Goal: Task Accomplishment & Management: Use online tool/utility

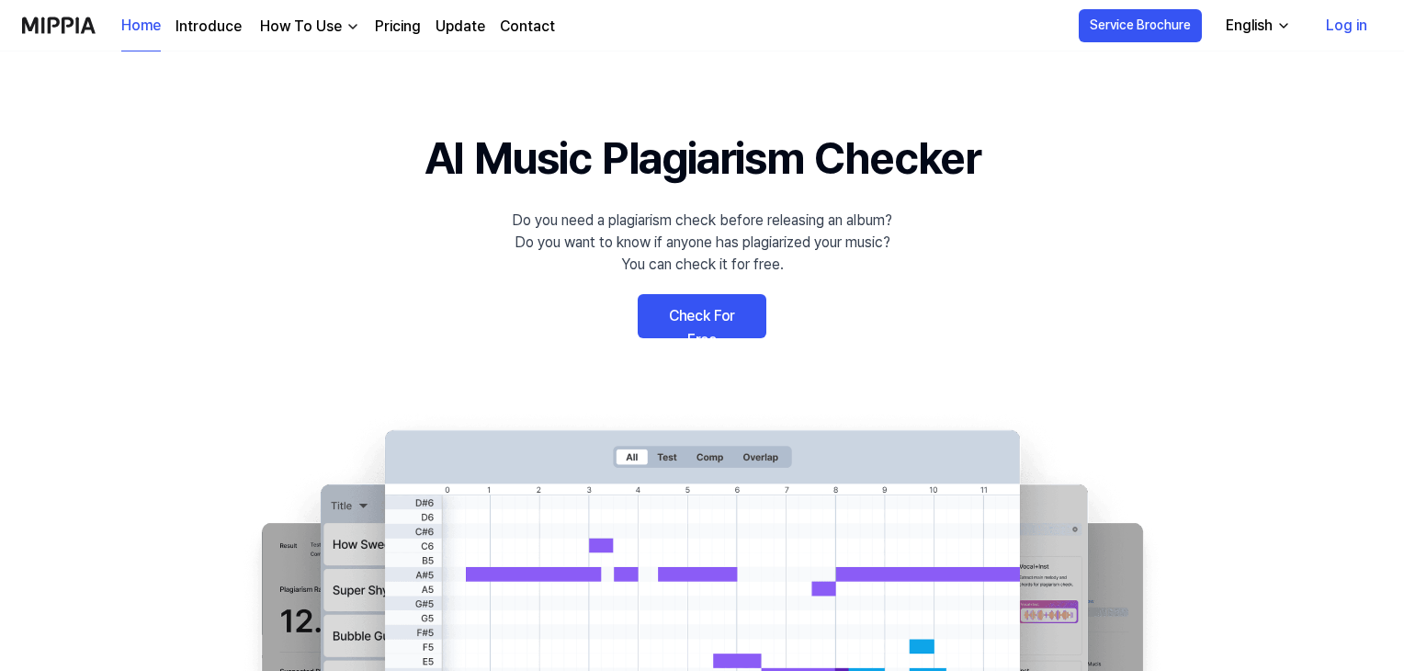
click at [713, 302] on link "Check For Free" at bounding box center [702, 316] width 129 height 44
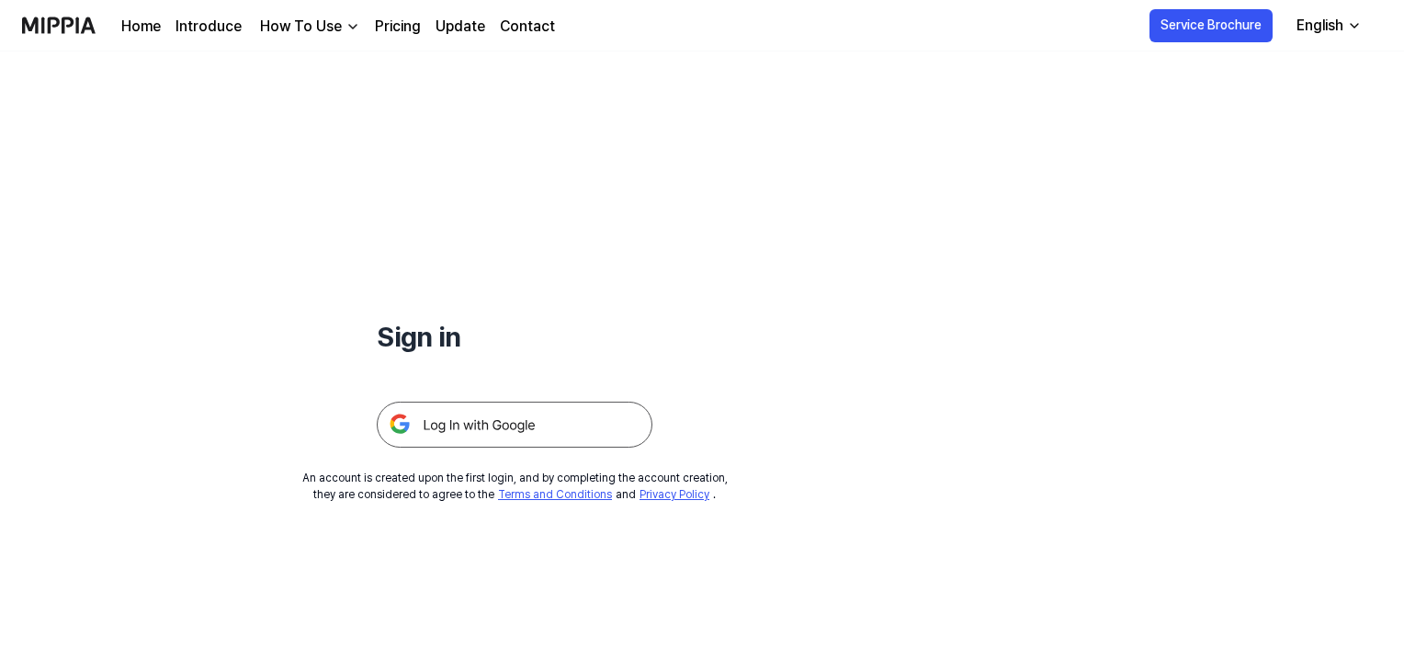
click at [582, 420] on img at bounding box center [515, 425] width 276 height 46
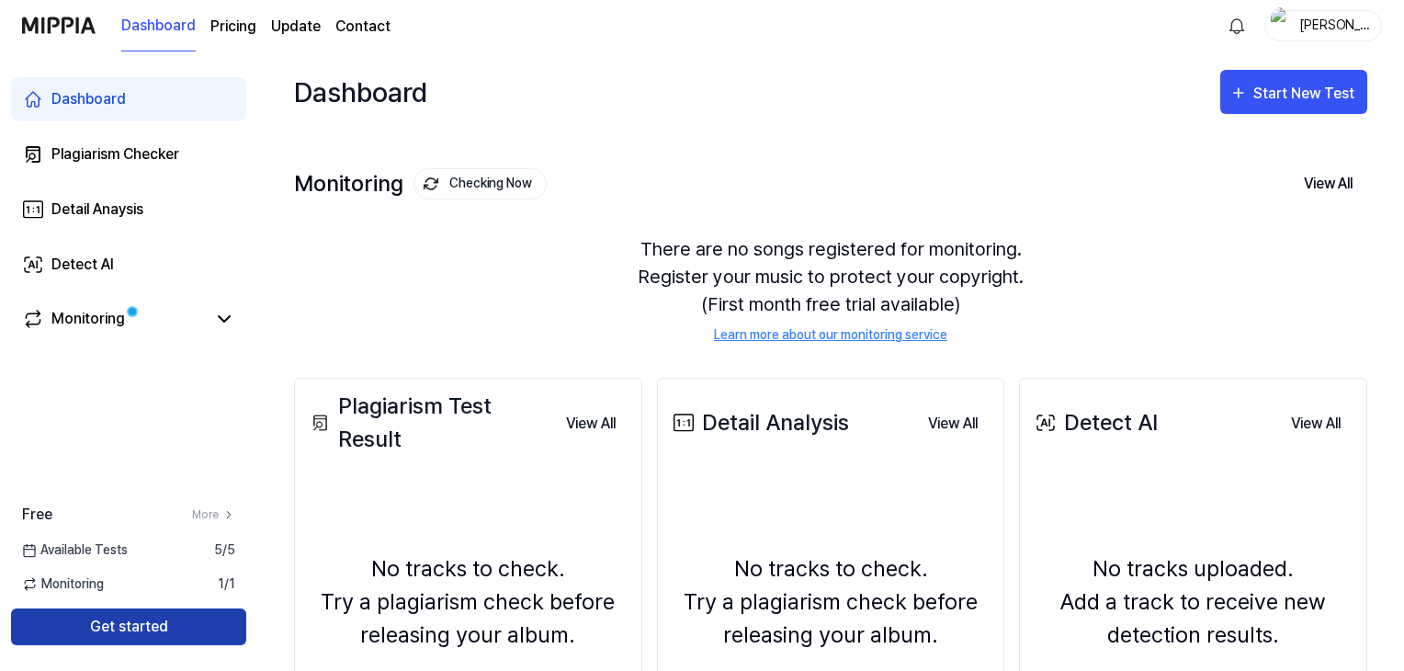
click at [177, 627] on button "Get started" at bounding box center [128, 626] width 235 height 37
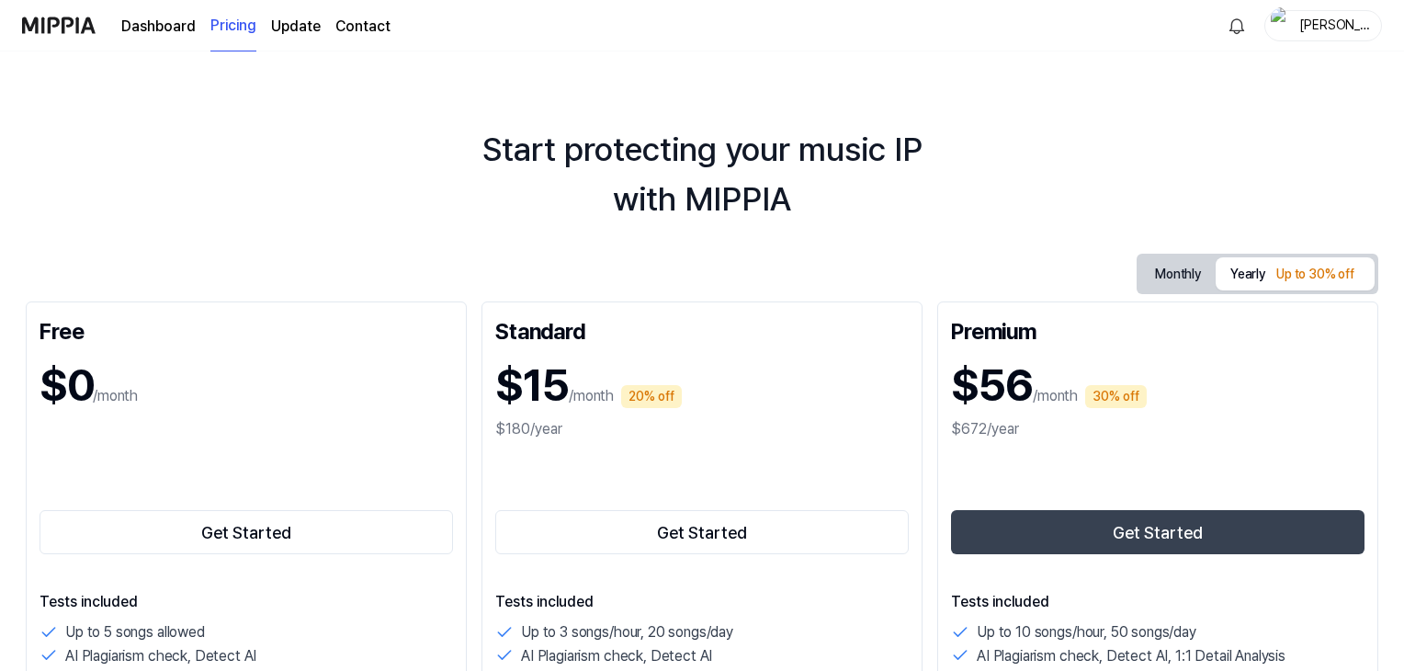
click at [85, 17] on img at bounding box center [59, 25] width 74 height 51
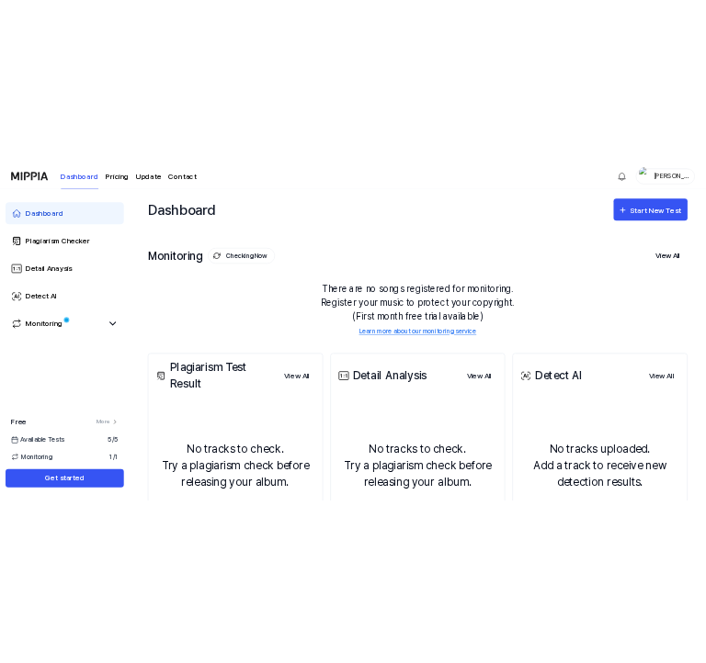
scroll to position [224, 0]
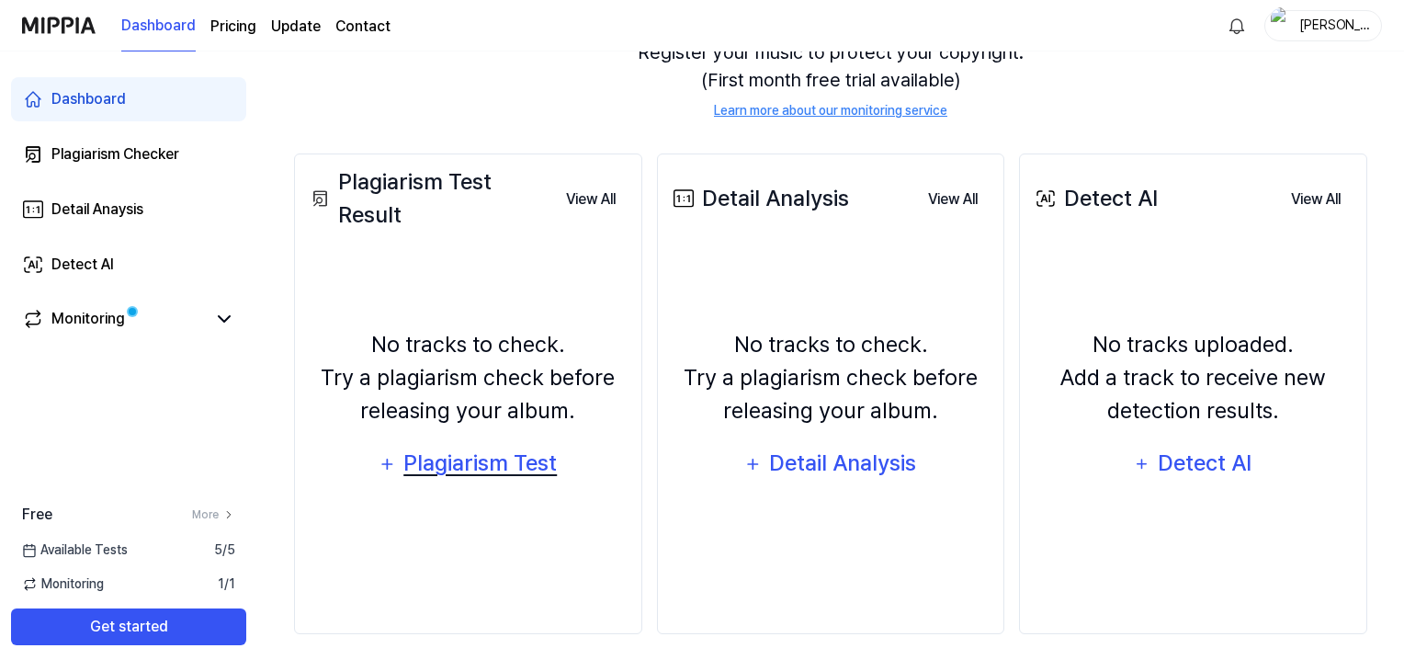
click at [509, 457] on div "Plagiarism Test" at bounding box center [480, 463] width 156 height 35
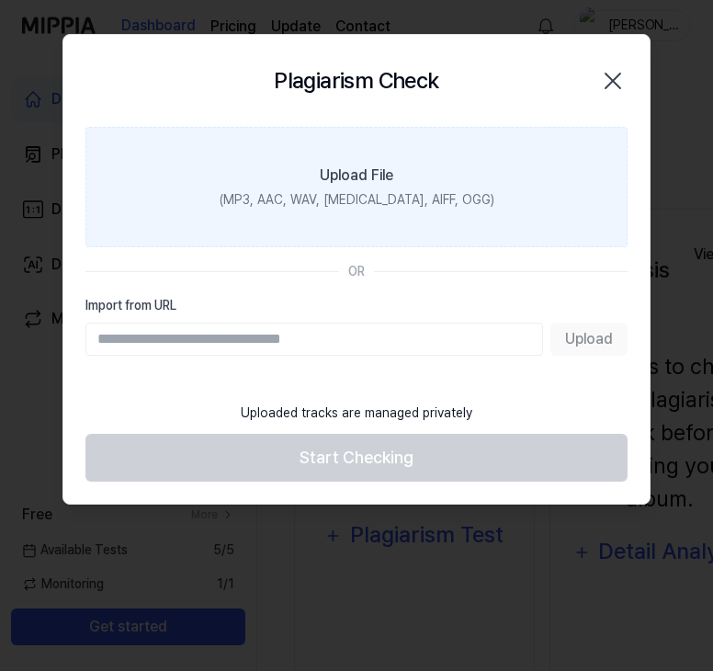
click at [566, 40] on div "Plagiarism Check Close" at bounding box center [356, 81] width 586 height 92
drag, startPoint x: 385, startPoint y: 84, endPoint x: 104, endPoint y: 119, distance: 283.4
click at [104, 119] on div "Plagiarism Check Close" at bounding box center [356, 81] width 586 height 92
click at [617, 75] on icon "button" at bounding box center [612, 81] width 15 height 15
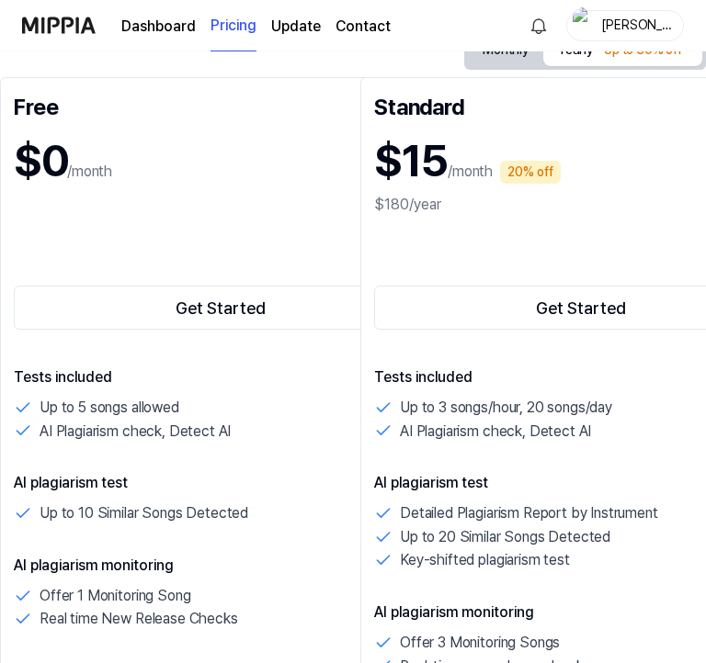
scroll to position [0, 0]
